Goal: Task Accomplishment & Management: Use online tool/utility

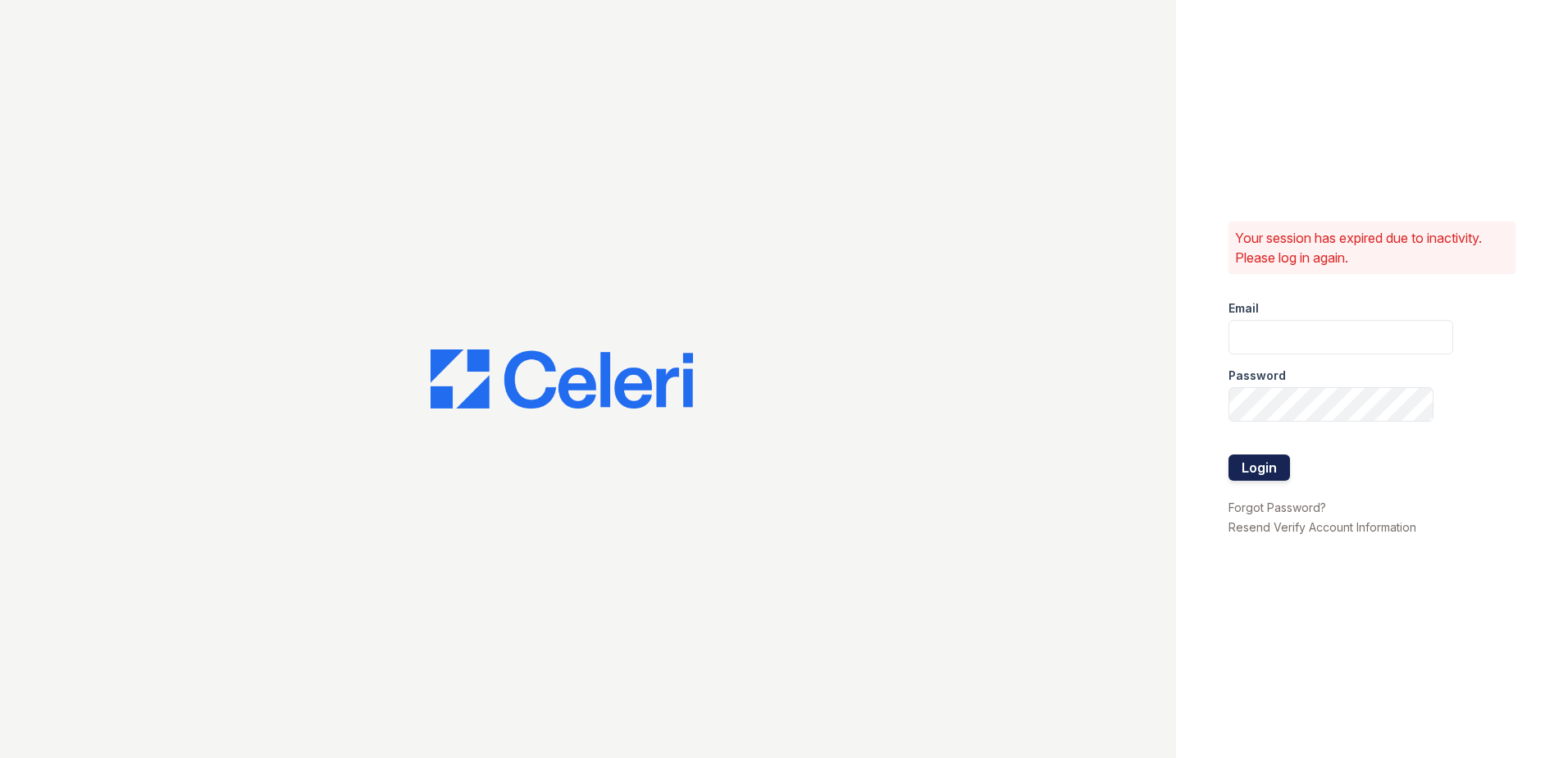
type input "theheightsatdunwoody@trinity-pm.com"
click at [1289, 472] on button "Login" at bounding box center [1259, 467] width 62 height 26
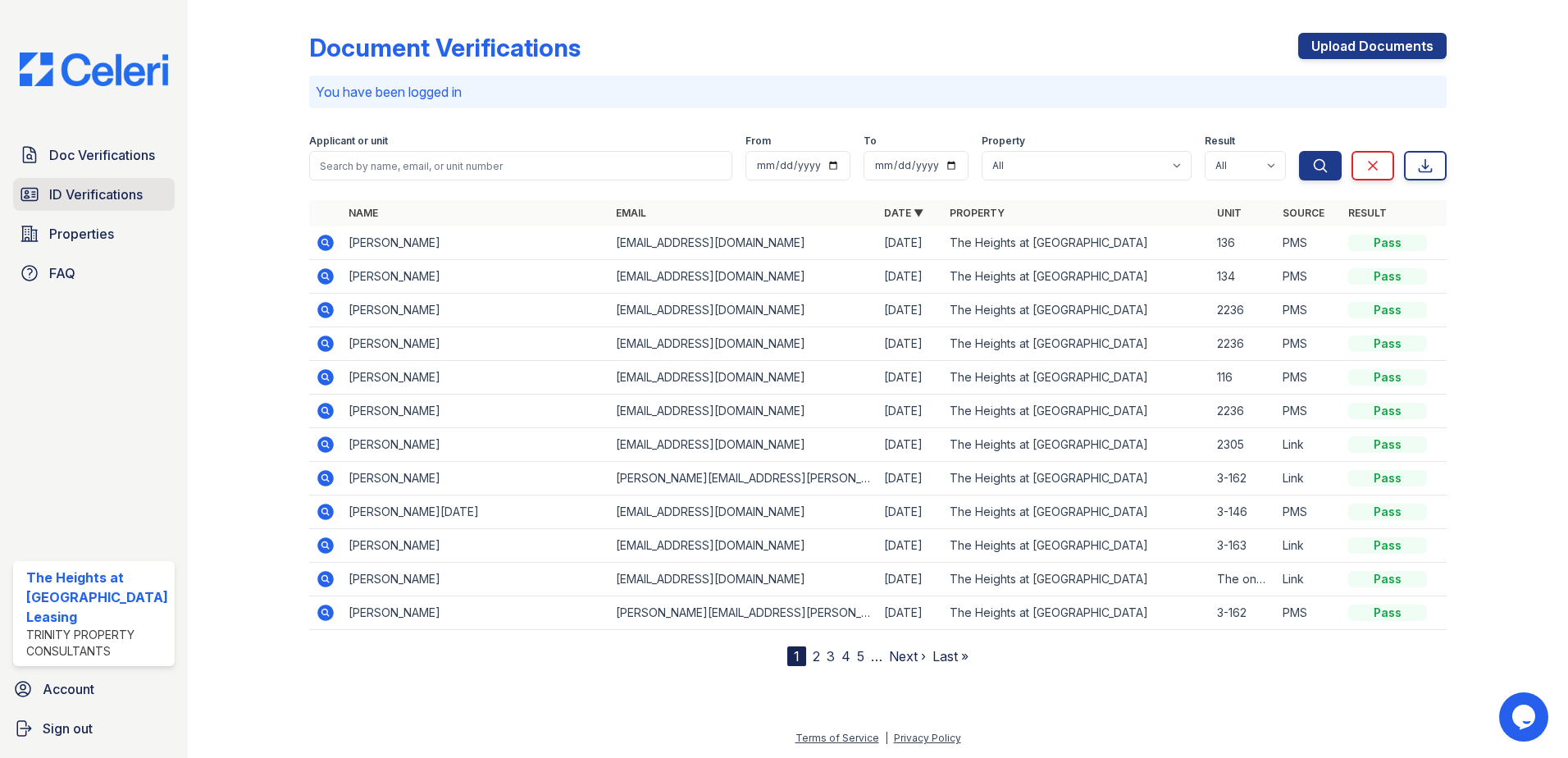
click at [76, 198] on span "ID Verifications" at bounding box center [96, 195] width 93 height 20
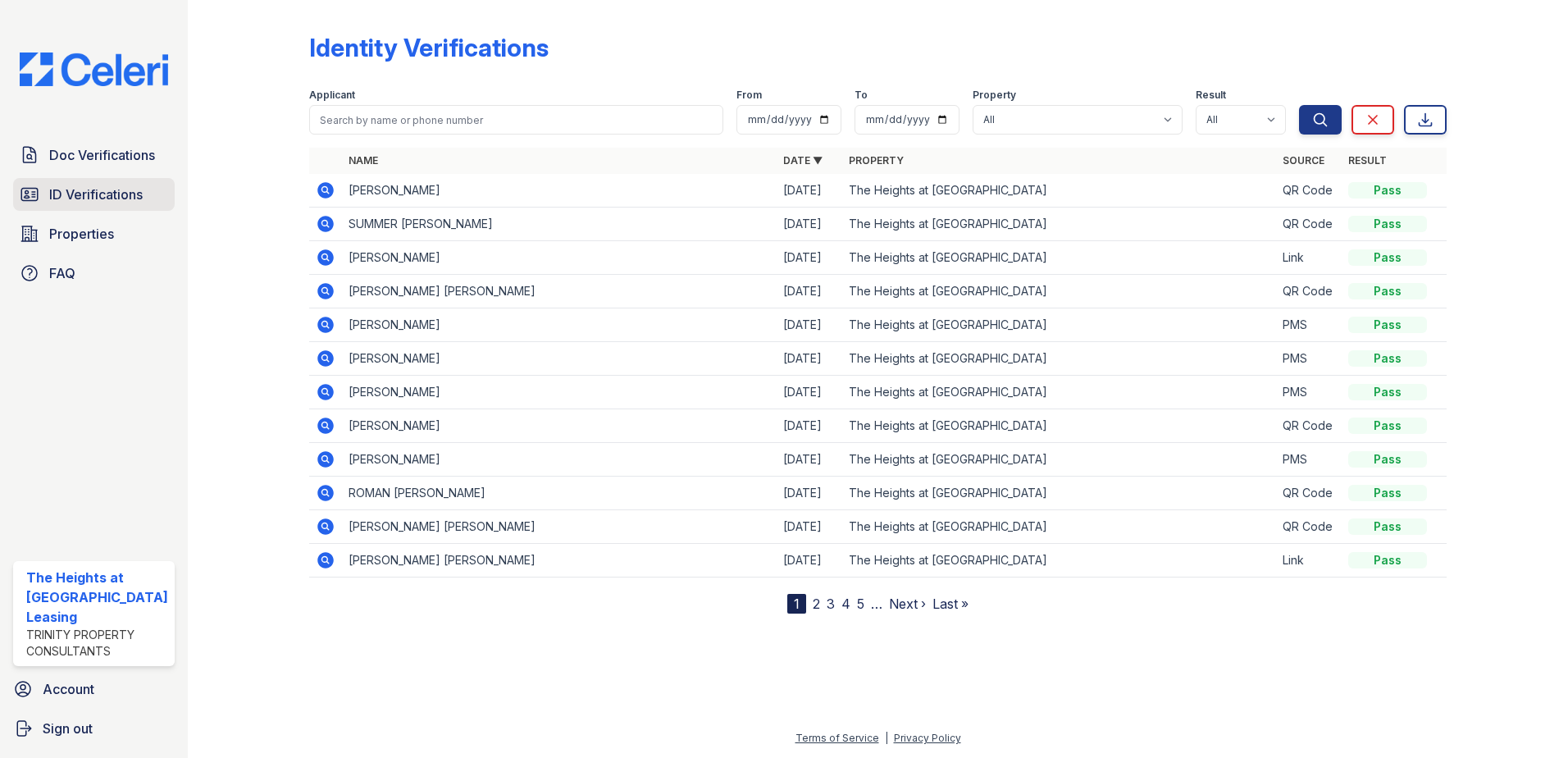
click at [128, 191] on span "ID Verifications" at bounding box center [96, 195] width 93 height 20
click at [326, 183] on icon at bounding box center [325, 190] width 16 height 16
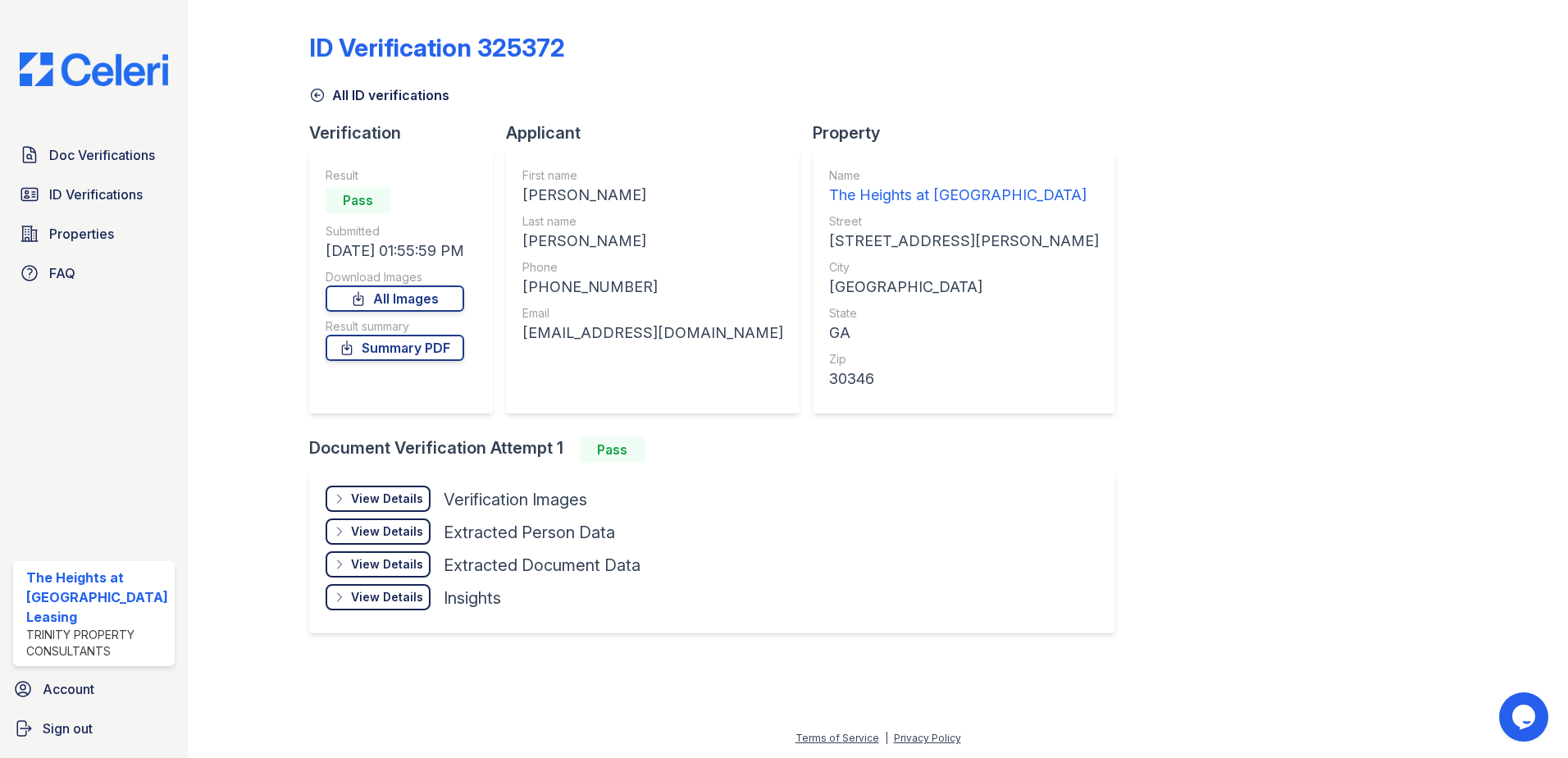
drag, startPoint x: 523, startPoint y: 192, endPoint x: 677, endPoint y: 199, distance: 154.2
click at [677, 199] on div "First name [PERSON_NAME] Last name [PERSON_NAME] Phone [PHONE_NUMBER] Email [EM…" at bounding box center [653, 282] width 294 height 262
copy div "[PERSON_NAME]"
drag, startPoint x: 526, startPoint y: 242, endPoint x: 596, endPoint y: 232, distance: 70.7
click at [596, 232] on div "LAMBERT" at bounding box center [653, 242] width 260 height 23
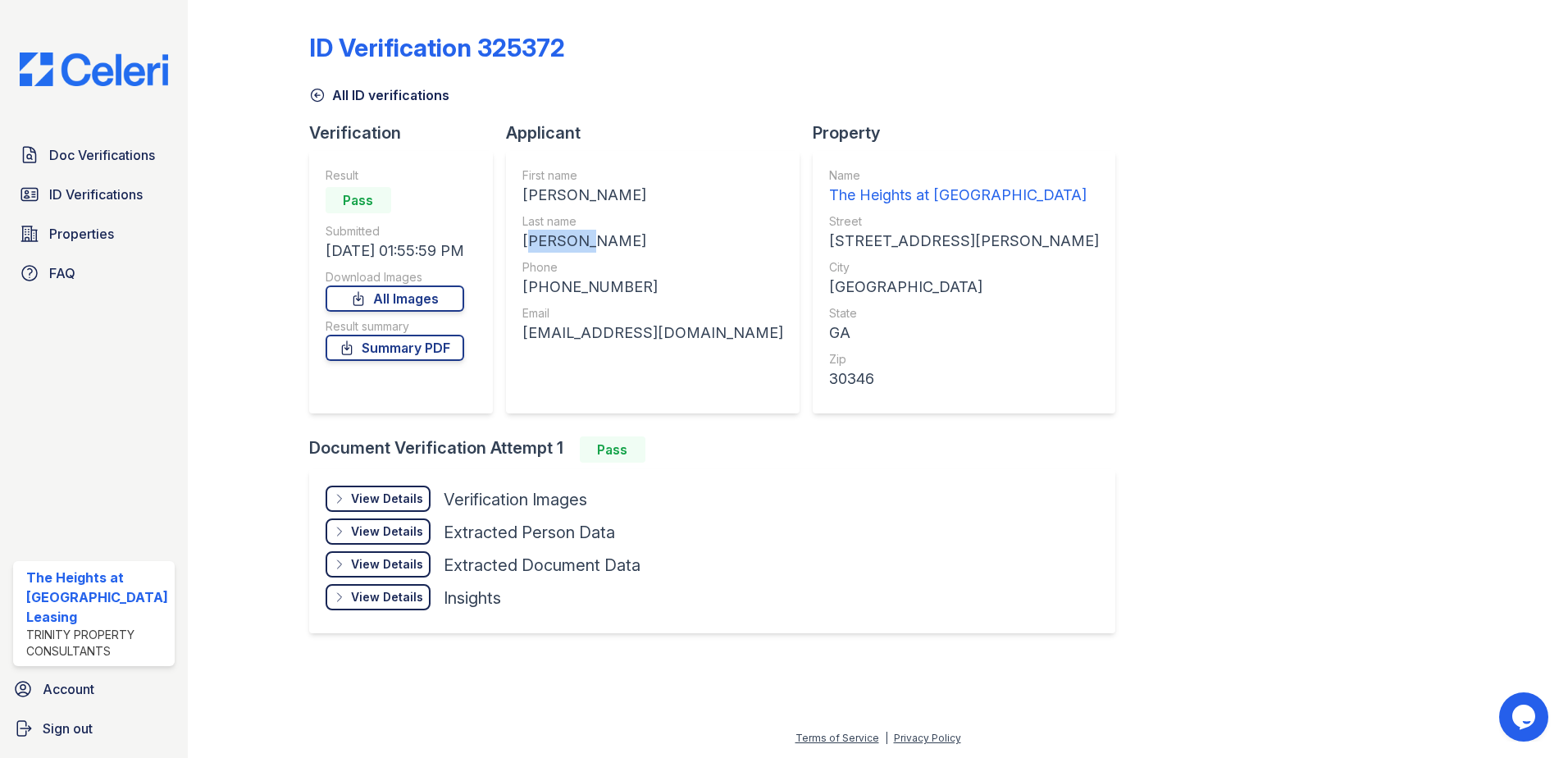
copy div "LAMBERT"
drag, startPoint x: 535, startPoint y: 279, endPoint x: 639, endPoint y: 286, distance: 104.2
click at [639, 286] on div "+14782353436" at bounding box center [653, 287] width 260 height 23
copy div "14782353436"
drag, startPoint x: 524, startPoint y: 339, endPoint x: 707, endPoint y: 336, distance: 183.0
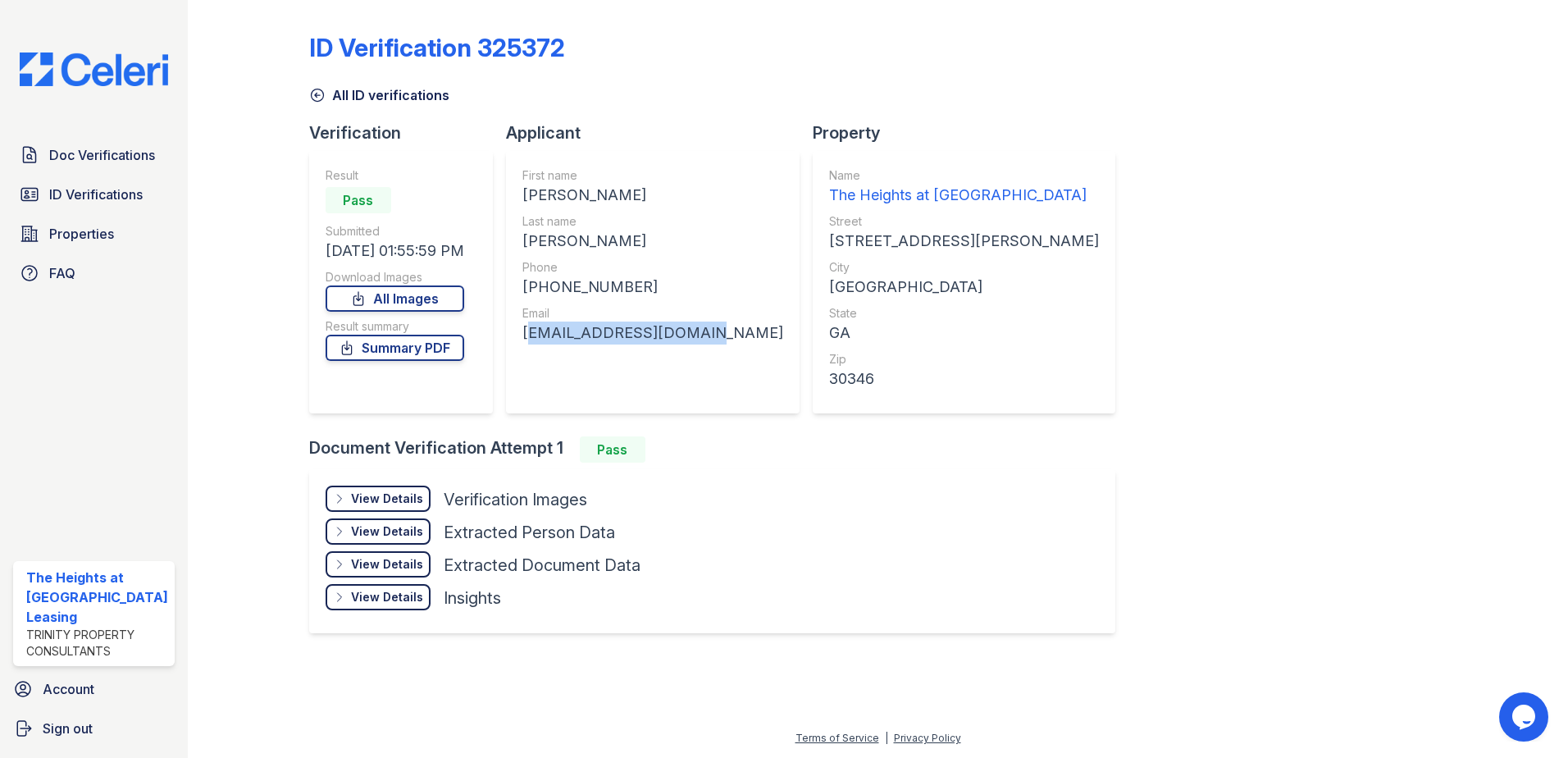
click at [707, 336] on div "First name NAKIA RACHELLE Last name LAMBERT Phone +14782353436 Email mya.burns0…" at bounding box center [653, 282] width 294 height 262
copy div "mya.burns00@gmail.com"
drag, startPoint x: 533, startPoint y: 286, endPoint x: 628, endPoint y: 278, distance: 95.3
click at [628, 278] on div "+14782353436" at bounding box center [653, 287] width 260 height 23
copy div "14782353436"
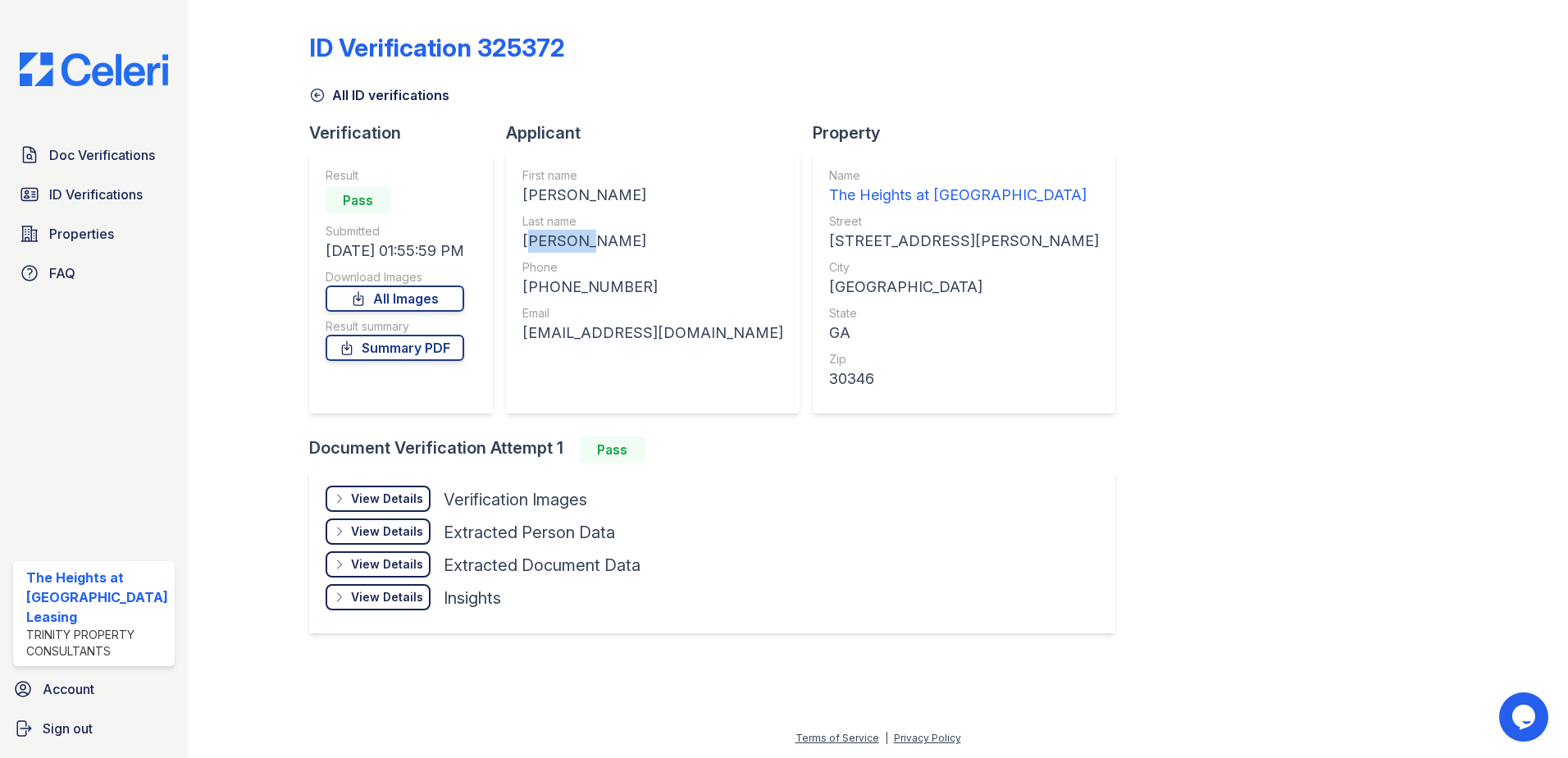
drag, startPoint x: 520, startPoint y: 242, endPoint x: 602, endPoint y: 240, distance: 82.0
click at [602, 240] on div "First name NAKIA RACHELLE Last name LAMBERT Phone +14782353436 Email mya.burns0…" at bounding box center [653, 282] width 294 height 262
copy div "LAMBERT"
drag, startPoint x: 523, startPoint y: 190, endPoint x: 668, endPoint y: 193, distance: 145.0
click at [668, 193] on div "First name NAKIA RACHELLE Last name LAMBERT Phone +14782353436 Email mya.burns0…" at bounding box center [653, 282] width 294 height 262
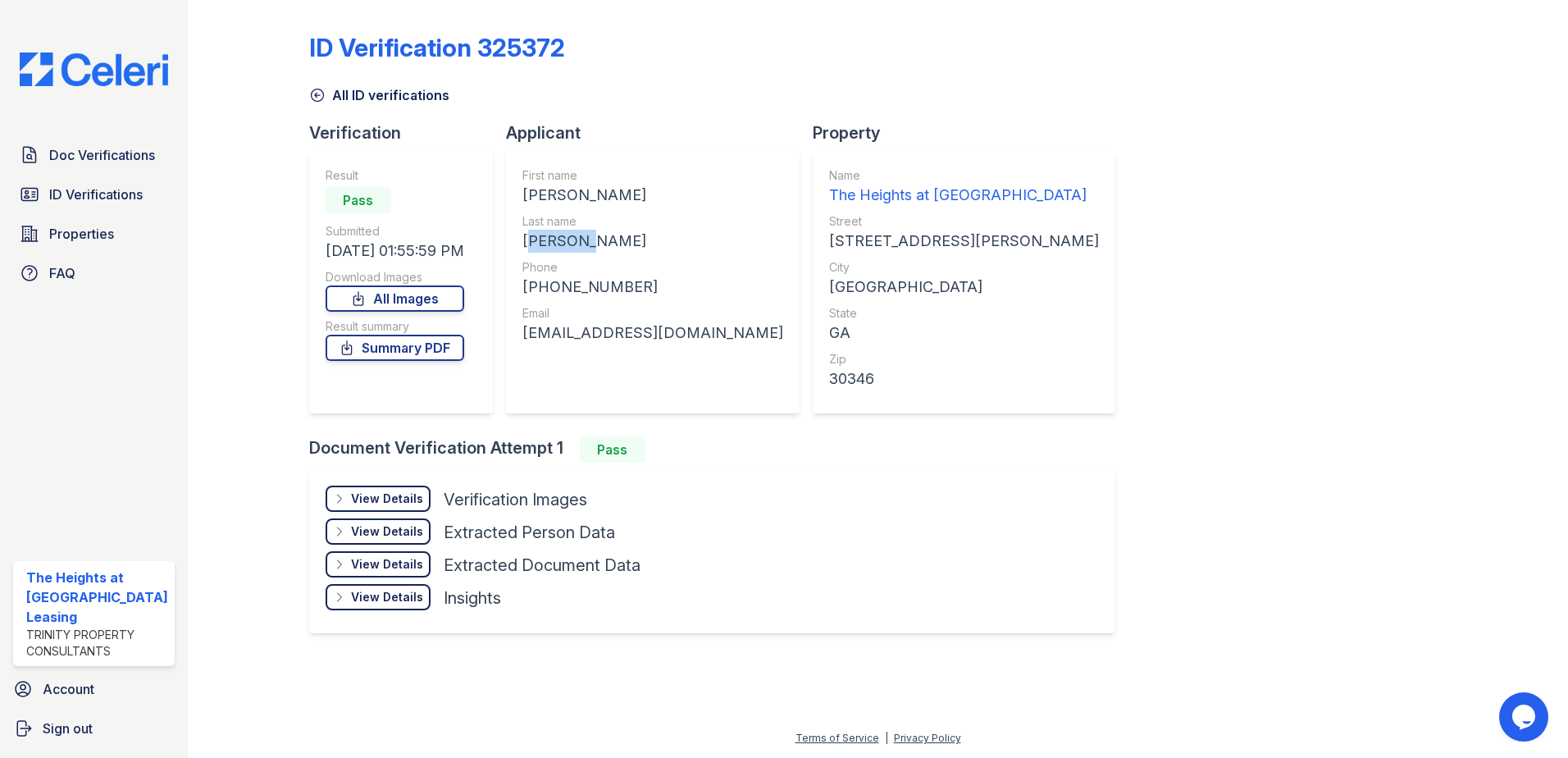
copy div "NAKIA RACHELLE"
